Goal: Complete application form

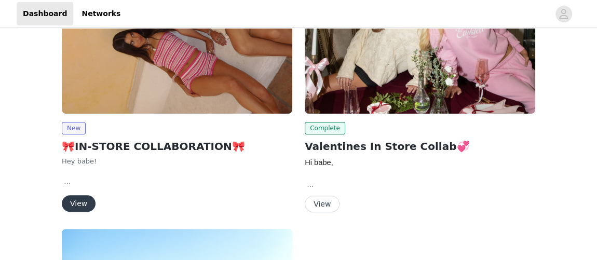
scroll to position [200, 0]
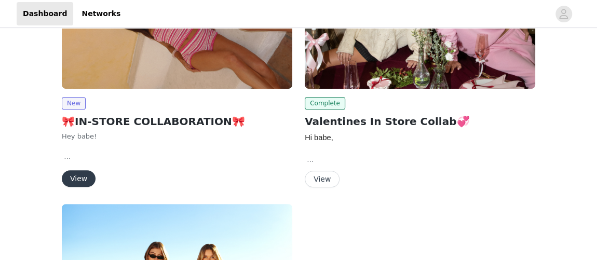
click at [86, 181] on button "View" at bounding box center [79, 178] width 34 height 17
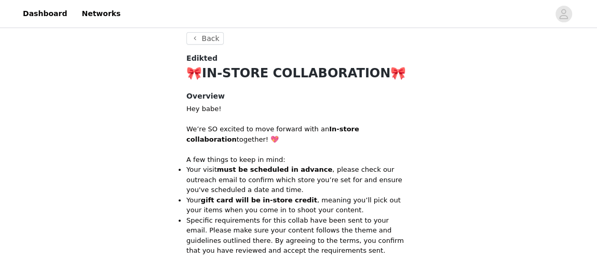
scroll to position [291, 0]
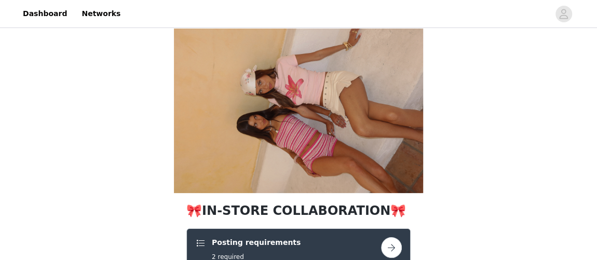
scroll to position [2, 0]
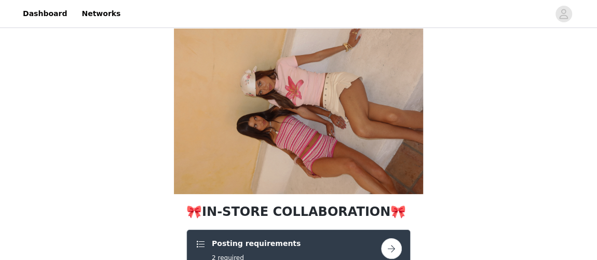
click at [288, 238] on div "Posting requirements 2 required" at bounding box center [288, 250] width 186 height 24
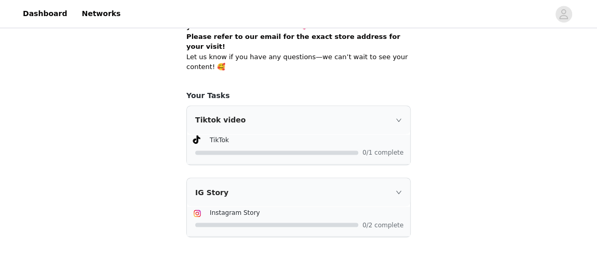
scroll to position [871, 0]
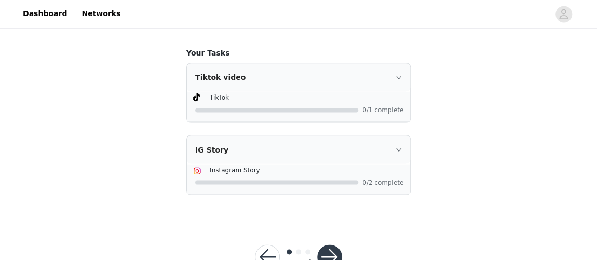
click at [335, 244] on button "button" at bounding box center [329, 256] width 25 height 25
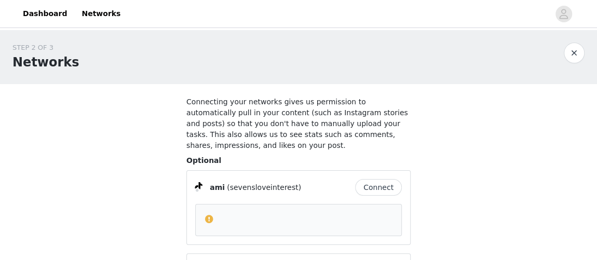
scroll to position [110, 0]
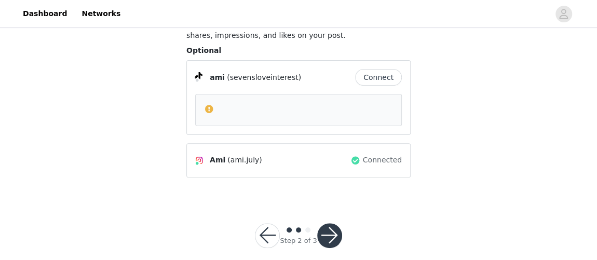
click at [338, 237] on div "Step 2 of 3" at bounding box center [298, 236] width 112 height 50
click at [324, 223] on button "button" at bounding box center [329, 235] width 25 height 25
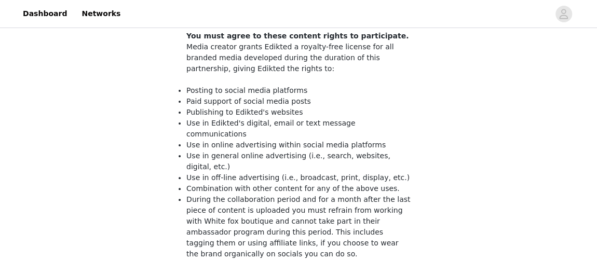
scroll to position [197, 0]
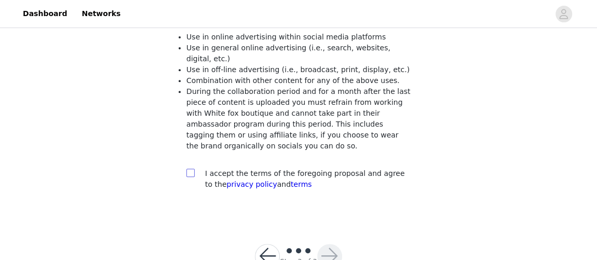
click at [190, 169] on input "checkbox" at bounding box center [189, 172] width 7 height 7
checkbox input "true"
click at [326, 244] on button "button" at bounding box center [329, 256] width 25 height 25
